Goal: Task Accomplishment & Management: Use online tool/utility

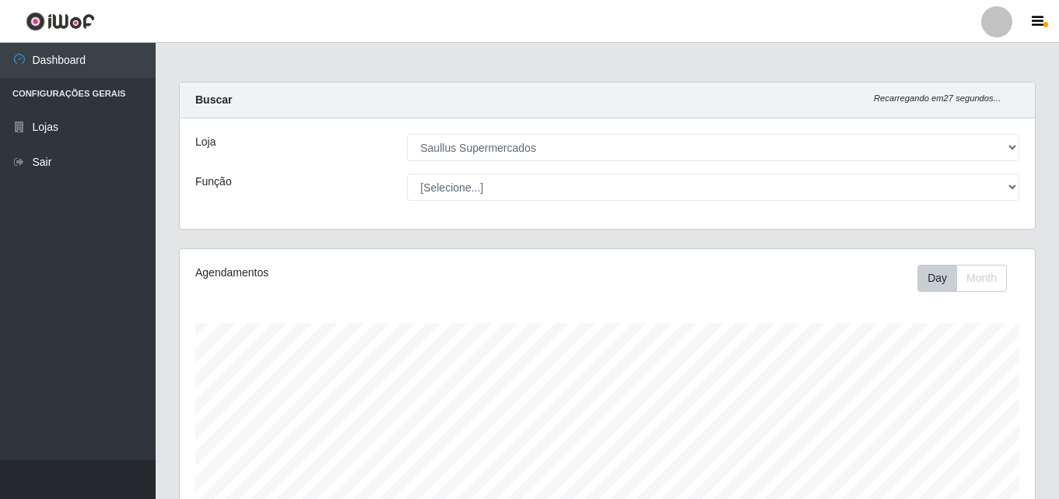
select select "423"
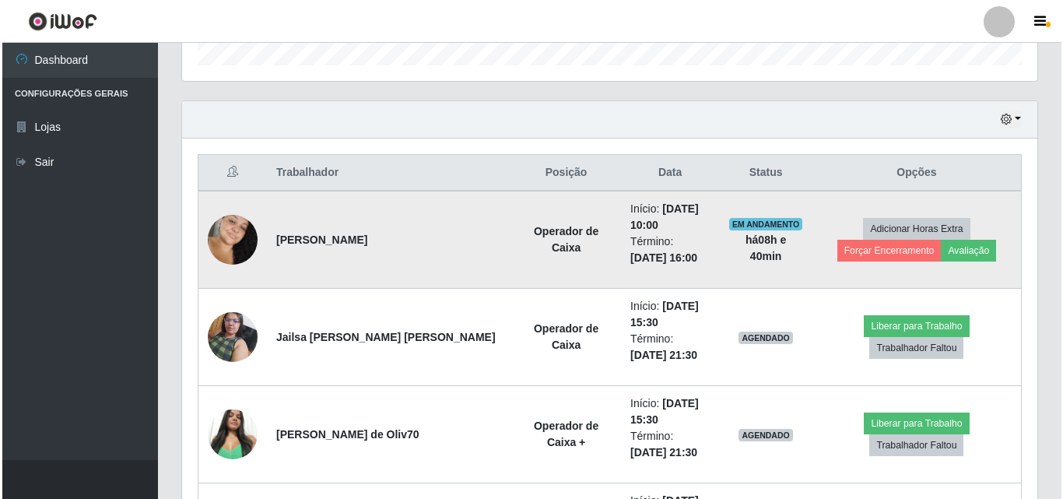
scroll to position [323, 855]
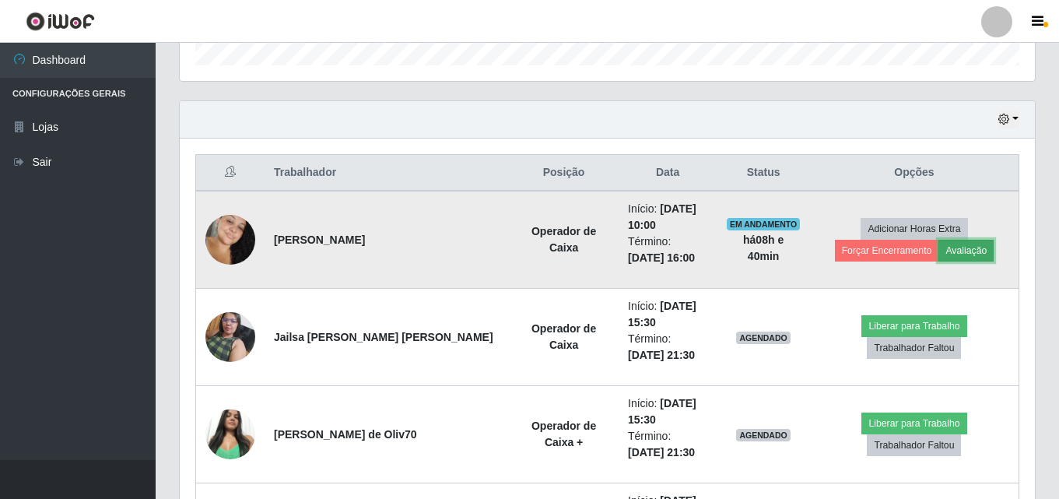
click at [939, 251] on button "Avaliação" at bounding box center [966, 251] width 55 height 22
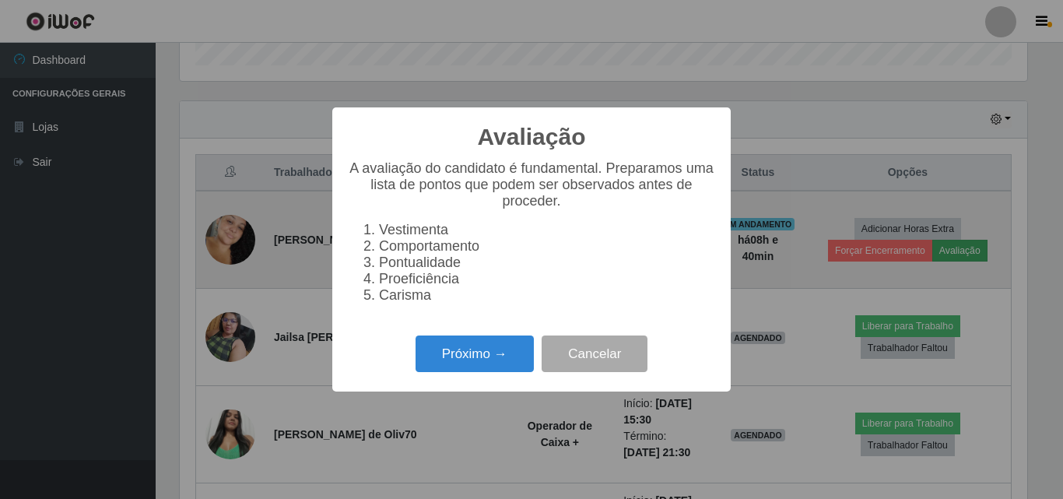
scroll to position [323, 848]
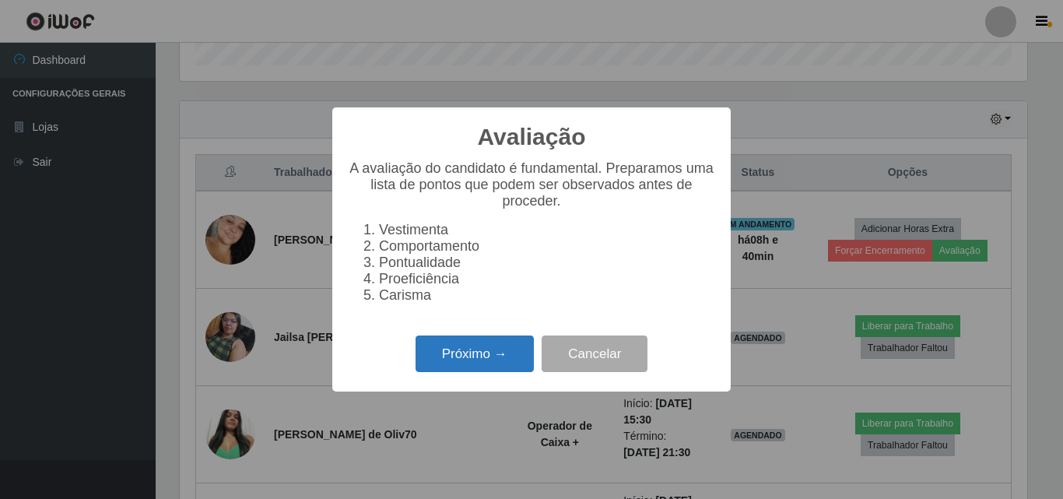
click at [466, 353] on button "Próximo →" at bounding box center [475, 353] width 118 height 37
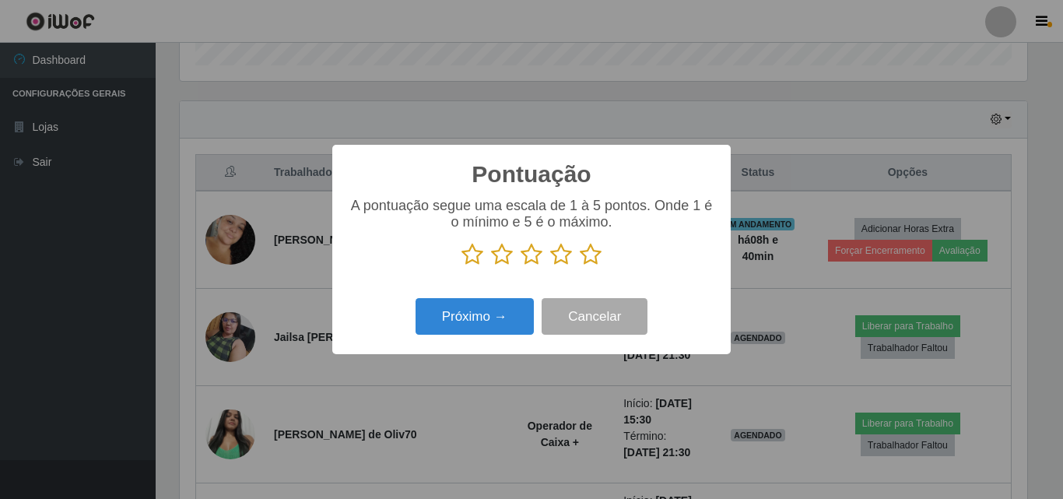
scroll to position [777928, 777403]
click at [588, 265] on icon at bounding box center [591, 254] width 22 height 23
click at [580, 266] on input "radio" at bounding box center [580, 266] width 0 height 0
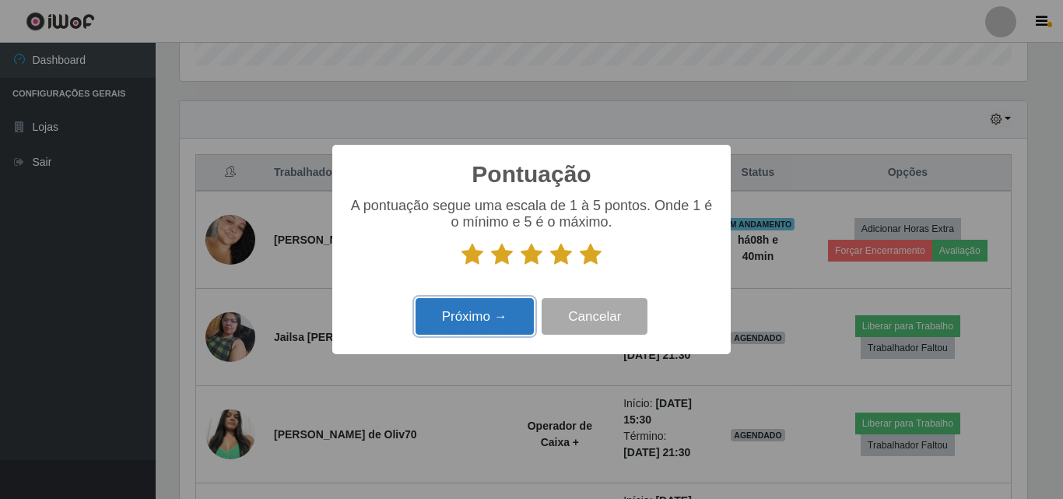
click at [477, 327] on button "Próximo →" at bounding box center [475, 316] width 118 height 37
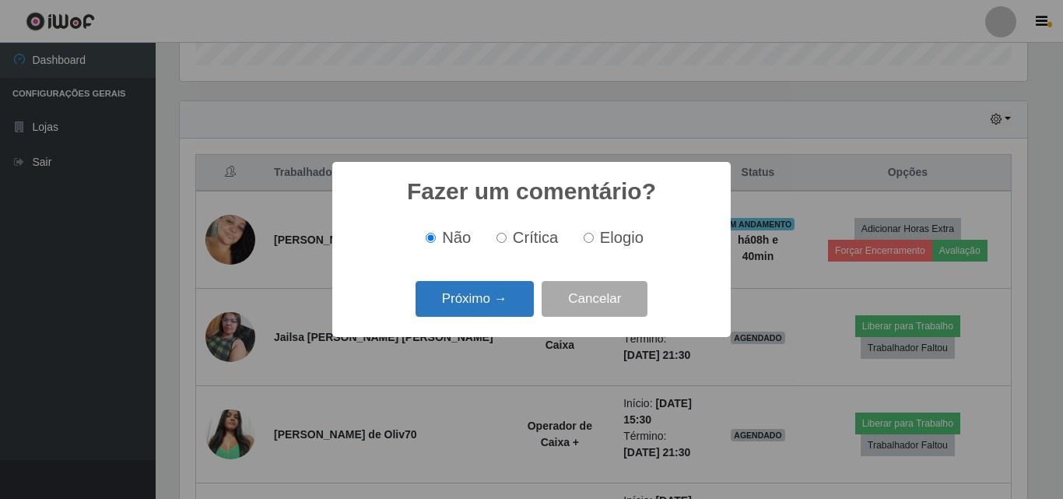
click at [485, 297] on button "Próximo →" at bounding box center [475, 299] width 118 height 37
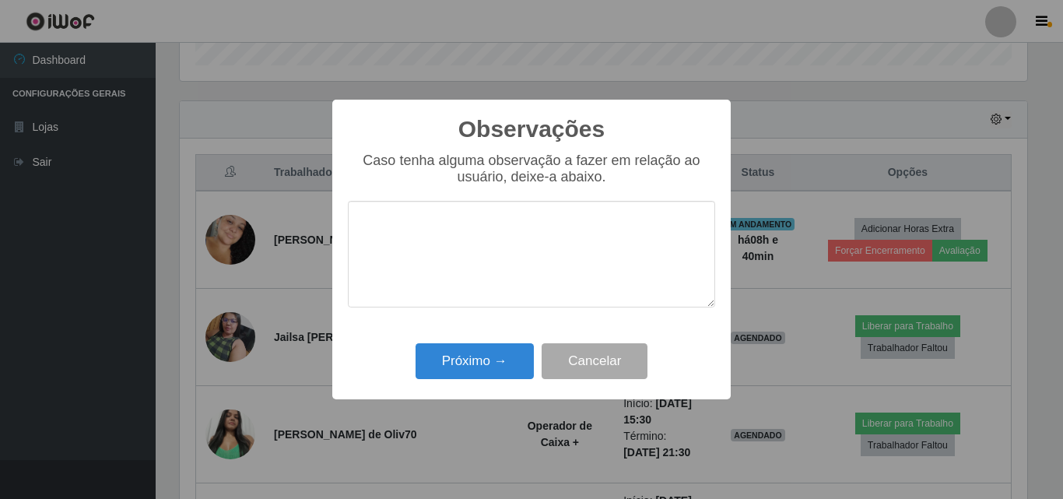
click at [490, 277] on textarea at bounding box center [531, 254] width 367 height 107
type textarea "Otima profissional"
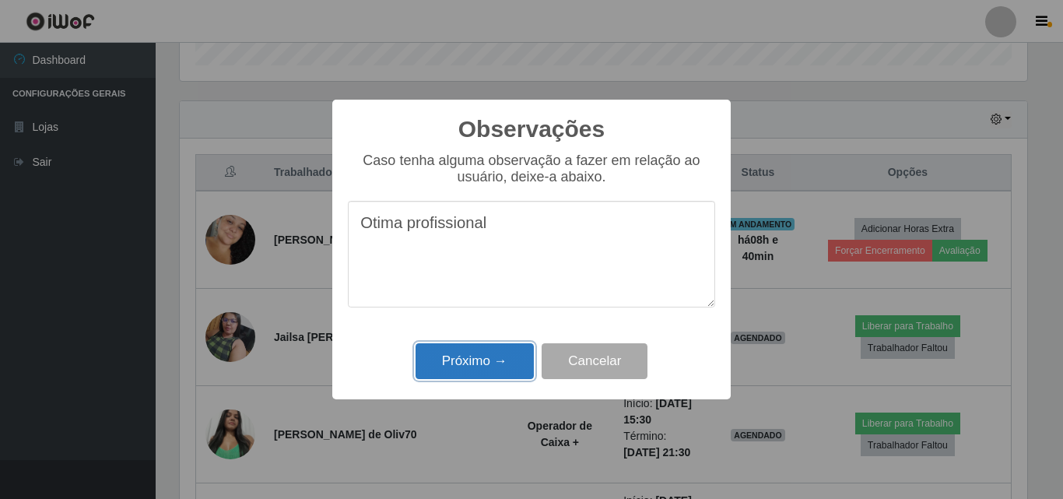
click at [445, 380] on button "Próximo →" at bounding box center [475, 361] width 118 height 37
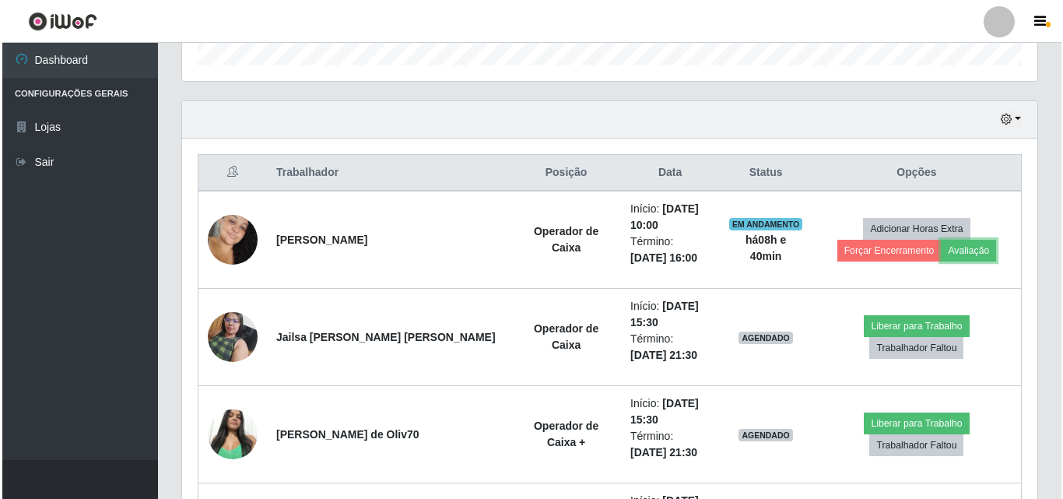
scroll to position [323, 855]
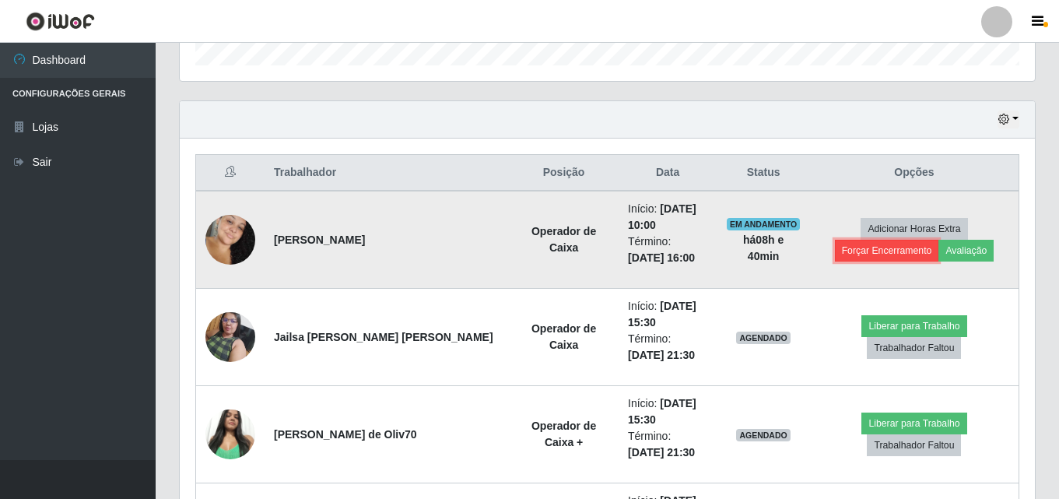
click at [939, 240] on button "Forçar Encerramento" at bounding box center [887, 251] width 104 height 22
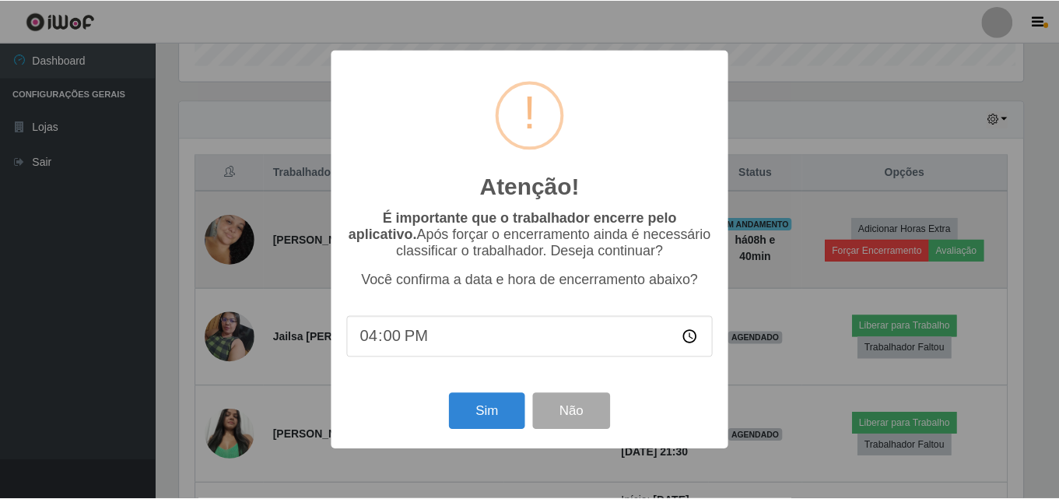
scroll to position [323, 848]
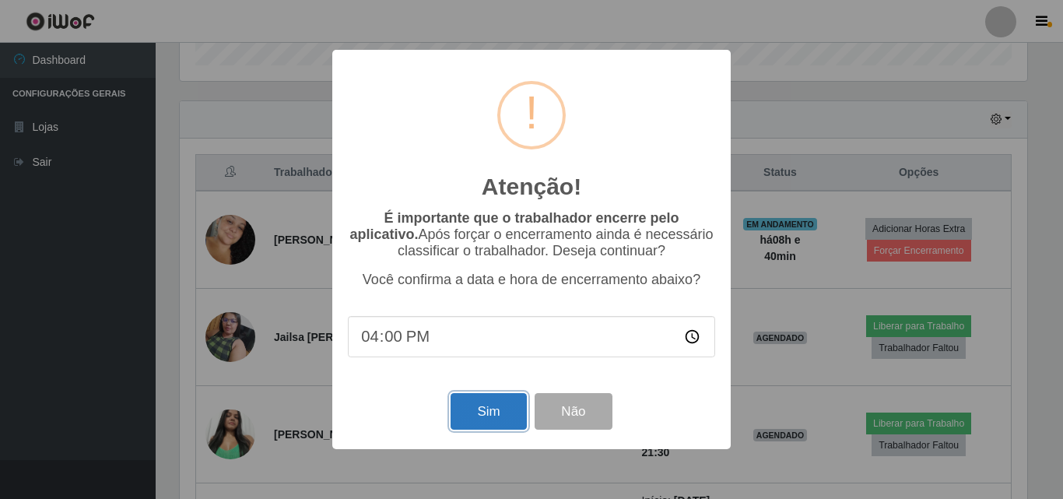
click at [458, 416] on button "Sim" at bounding box center [488, 411] width 75 height 37
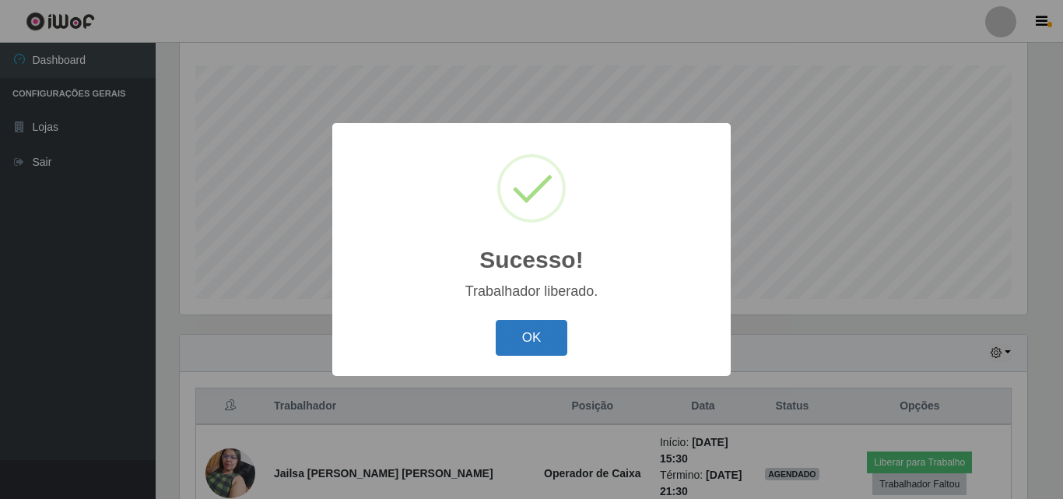
click at [543, 346] on button "OK" at bounding box center [532, 338] width 72 height 37
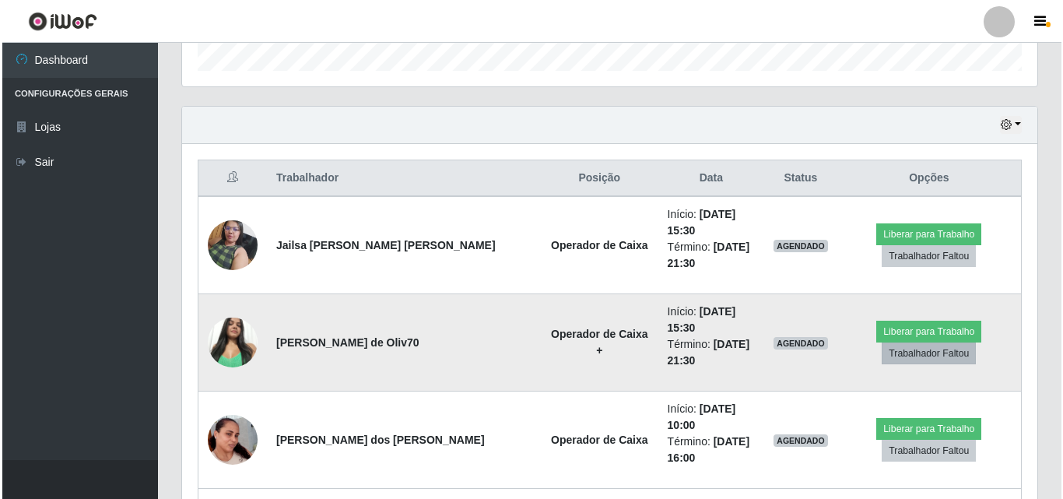
scroll to position [491, 0]
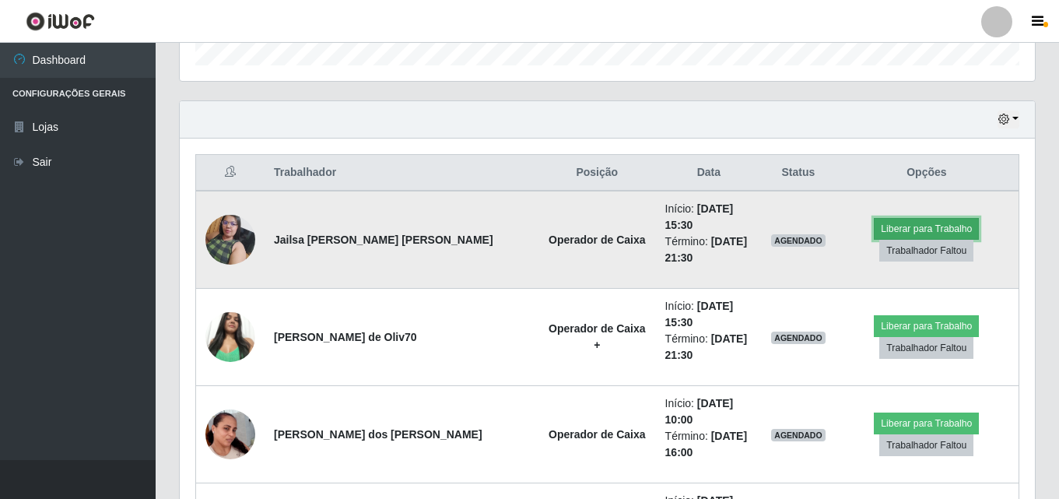
click at [928, 219] on button "Liberar para Trabalho" at bounding box center [926, 229] width 105 height 22
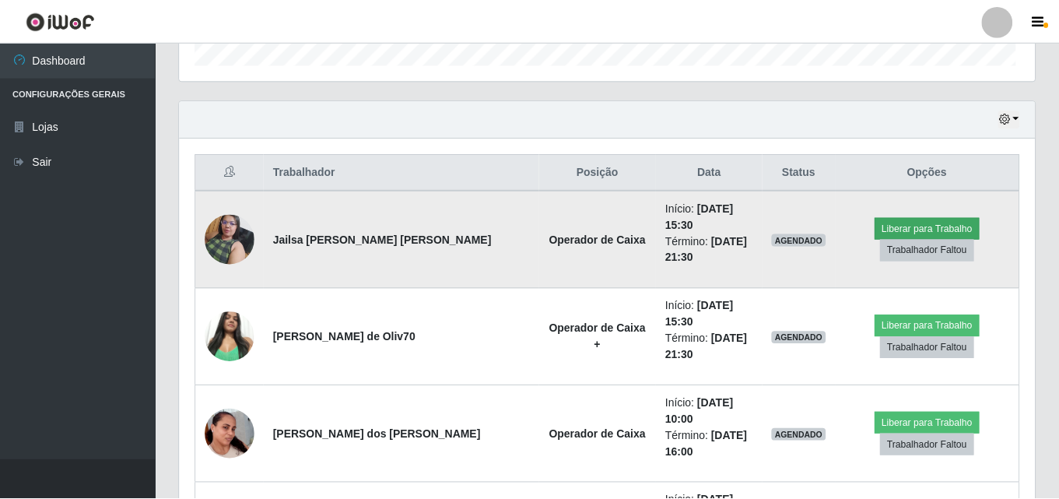
scroll to position [323, 848]
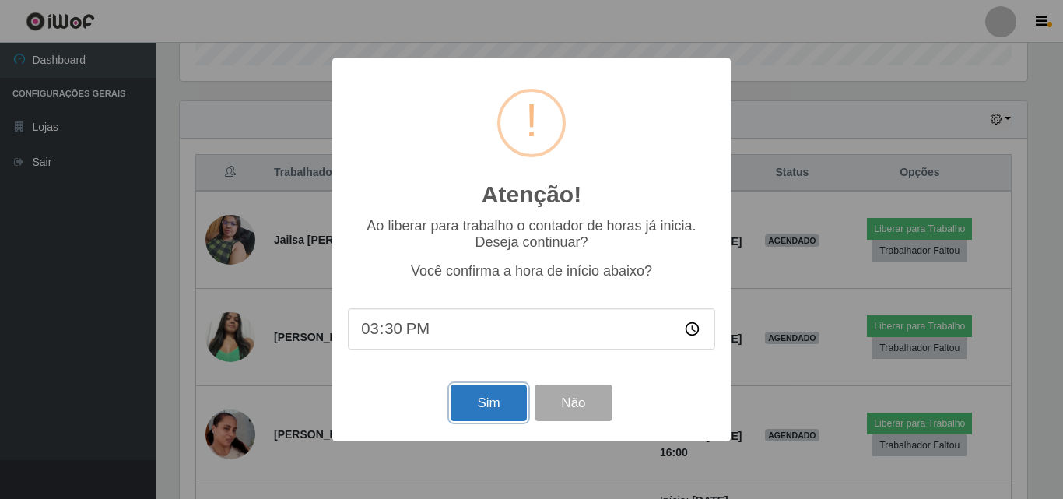
click at [492, 406] on button "Sim" at bounding box center [488, 402] width 75 height 37
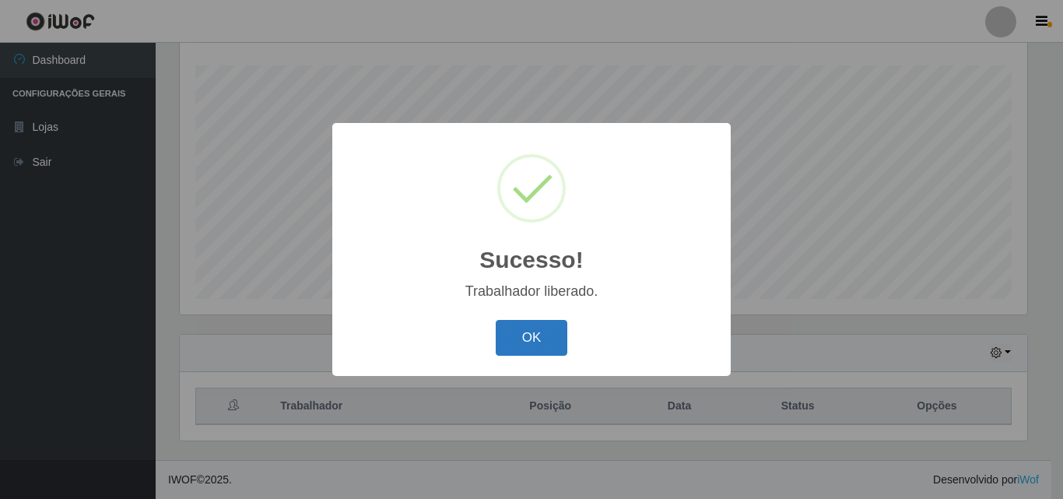
click at [553, 324] on button "OK" at bounding box center [532, 338] width 72 height 37
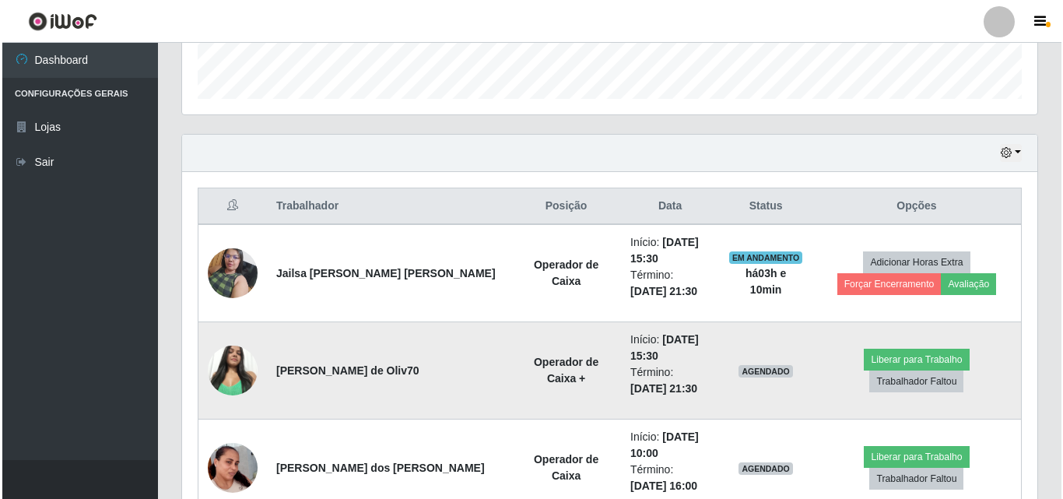
scroll to position [0, 0]
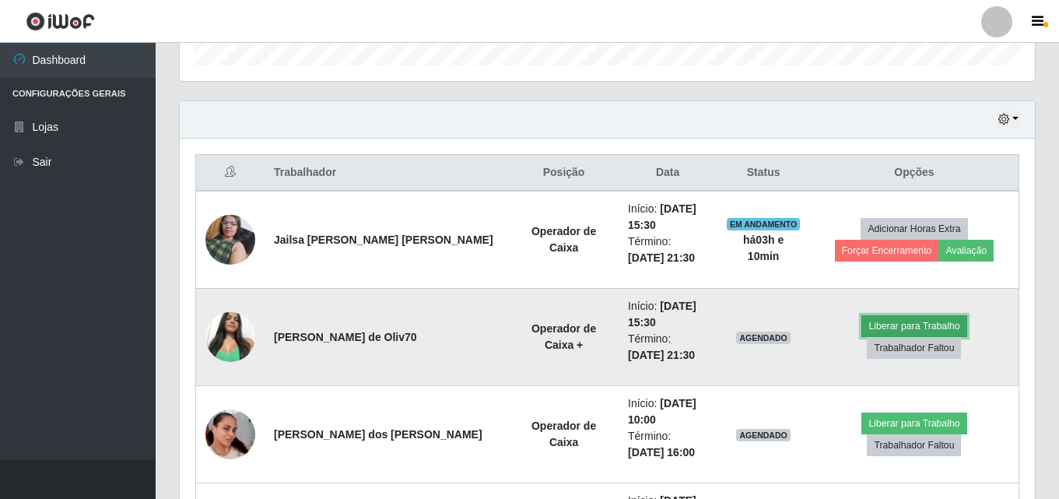
click at [862, 337] on button "Liberar para Trabalho" at bounding box center [914, 326] width 105 height 22
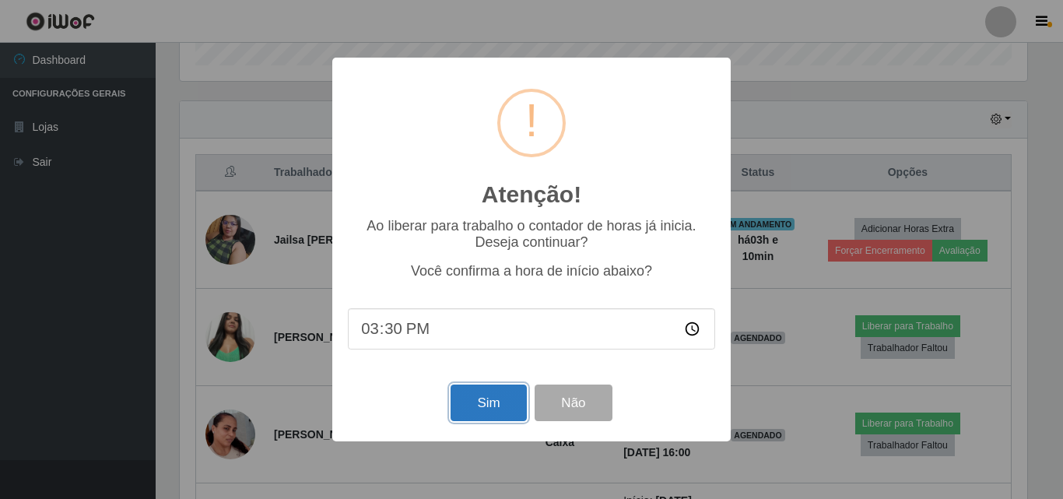
click at [500, 392] on button "Sim" at bounding box center [488, 402] width 75 height 37
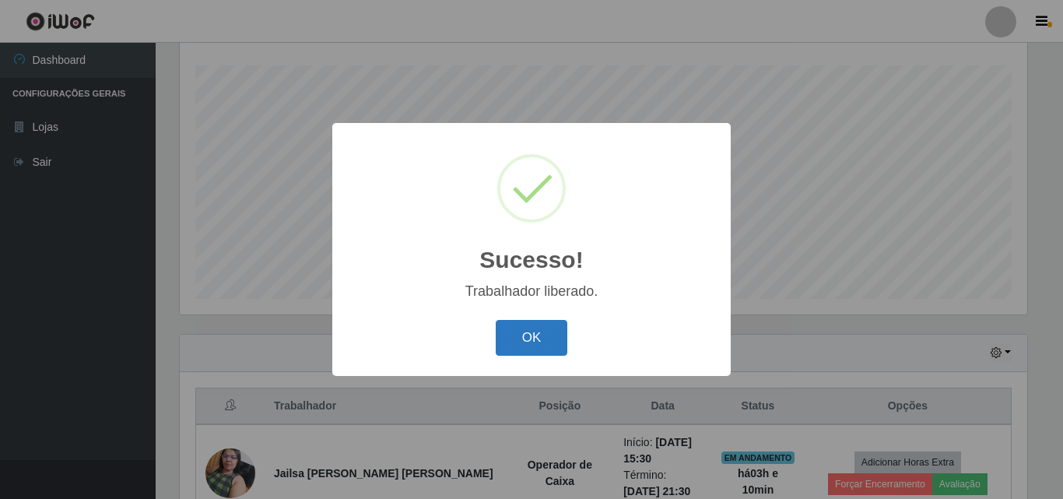
click at [540, 341] on button "OK" at bounding box center [532, 338] width 72 height 37
